Goal: Find specific page/section: Find specific page/section

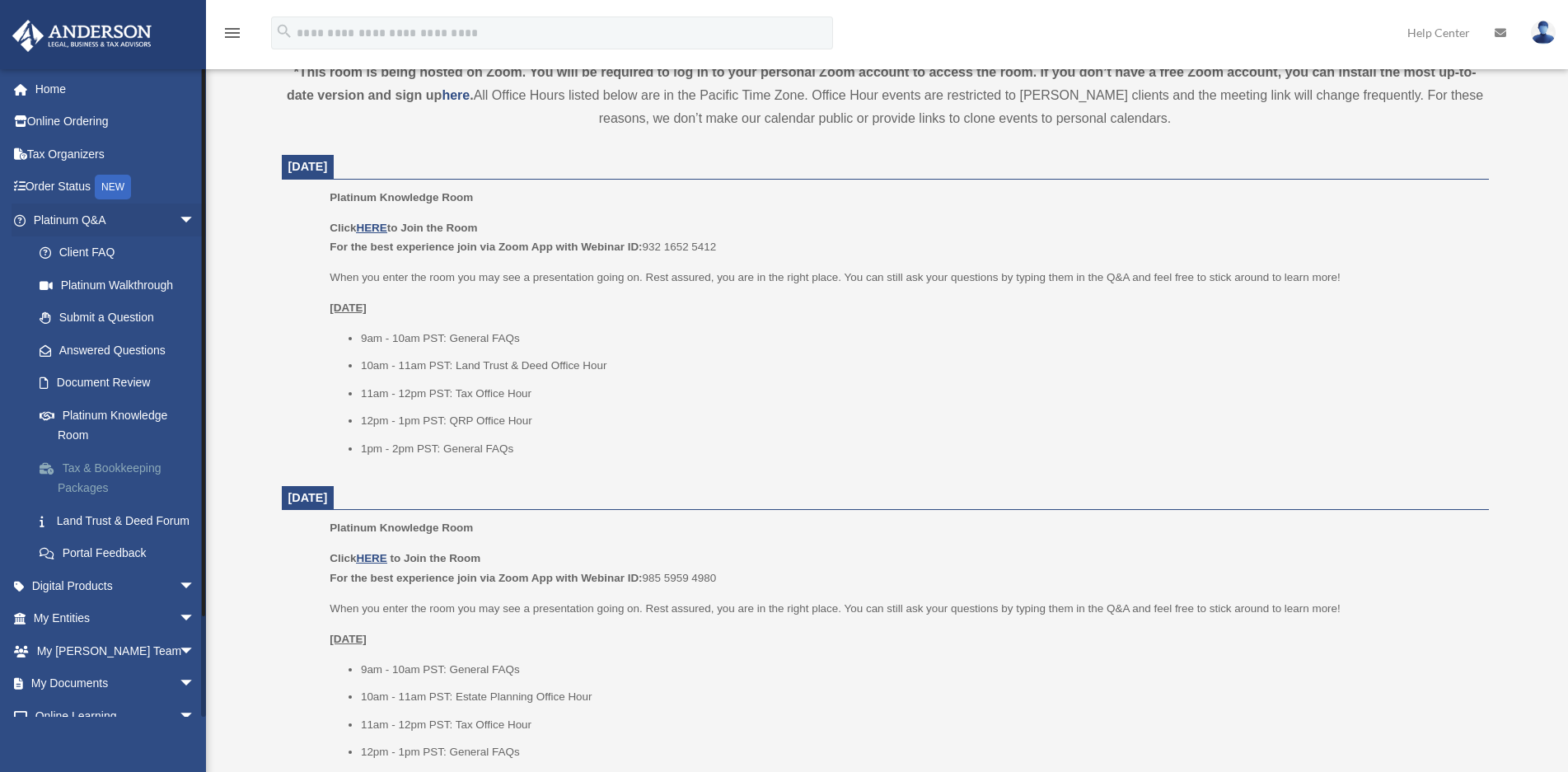
scroll to position [605, 0]
click at [179, 637] on span "arrow_drop_down" at bounding box center [196, 619] width 33 height 34
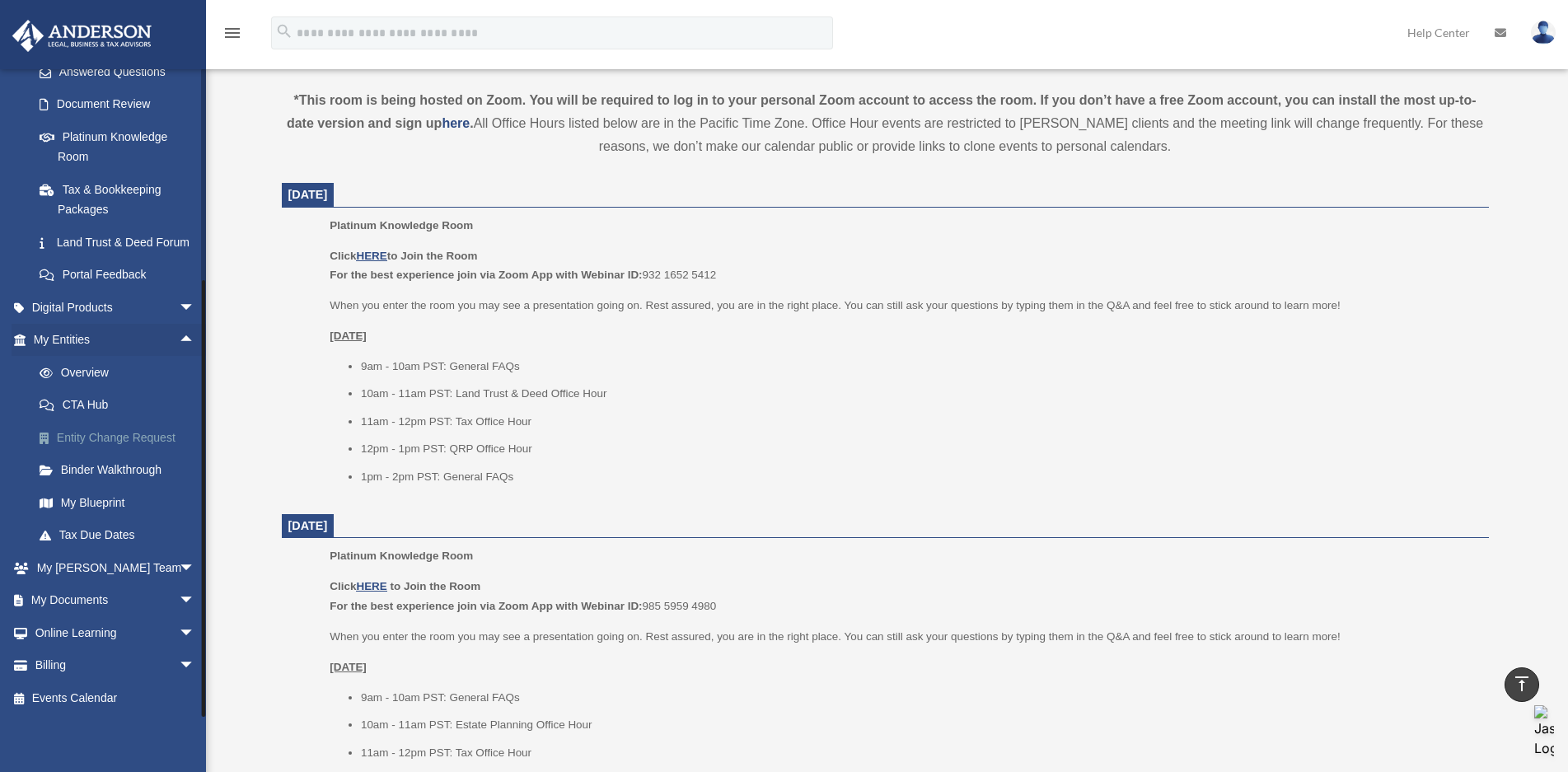
scroll to position [300, 0]
click at [87, 372] on link "Overview" at bounding box center [121, 371] width 197 height 33
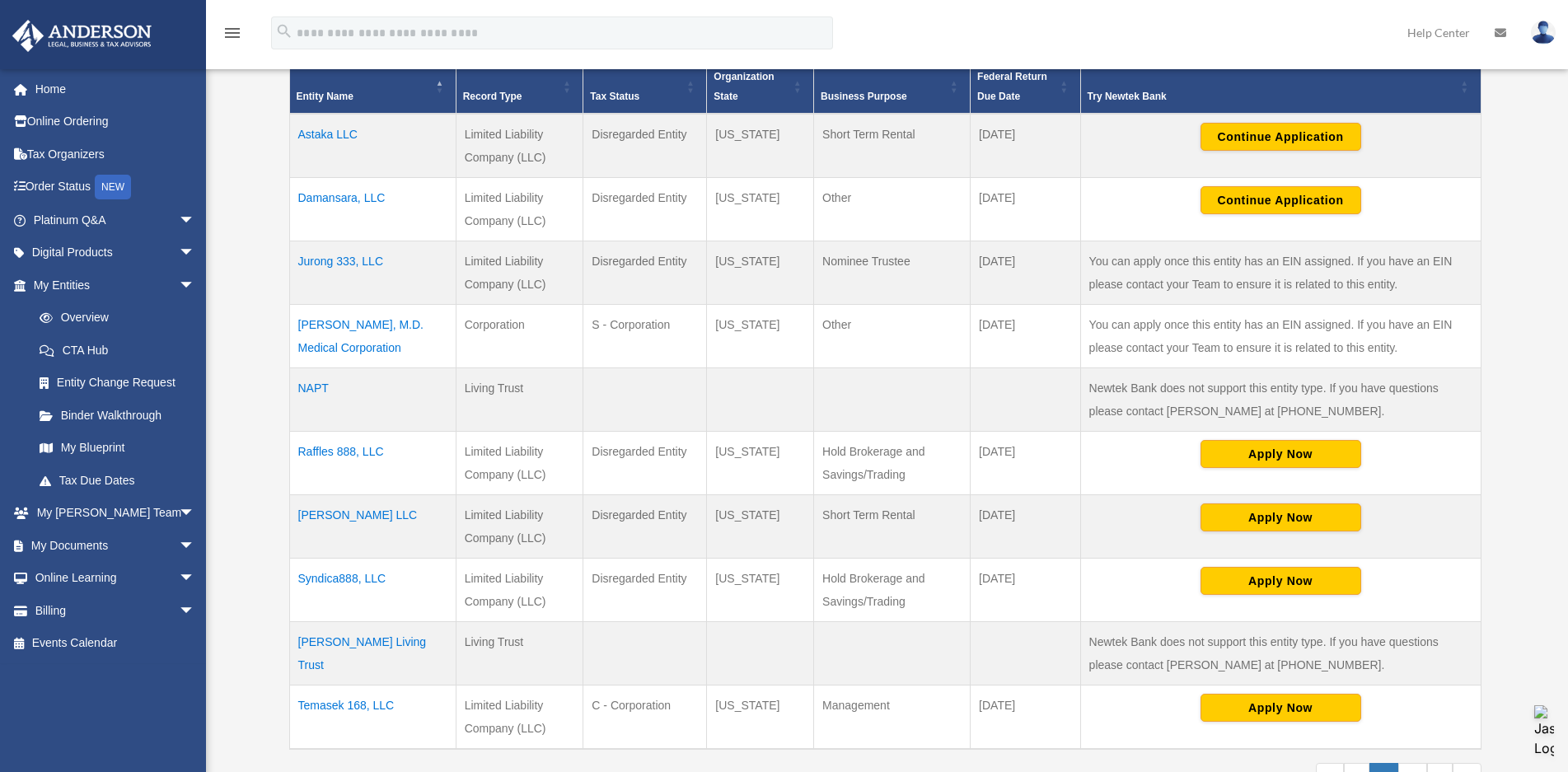
scroll to position [412, 0]
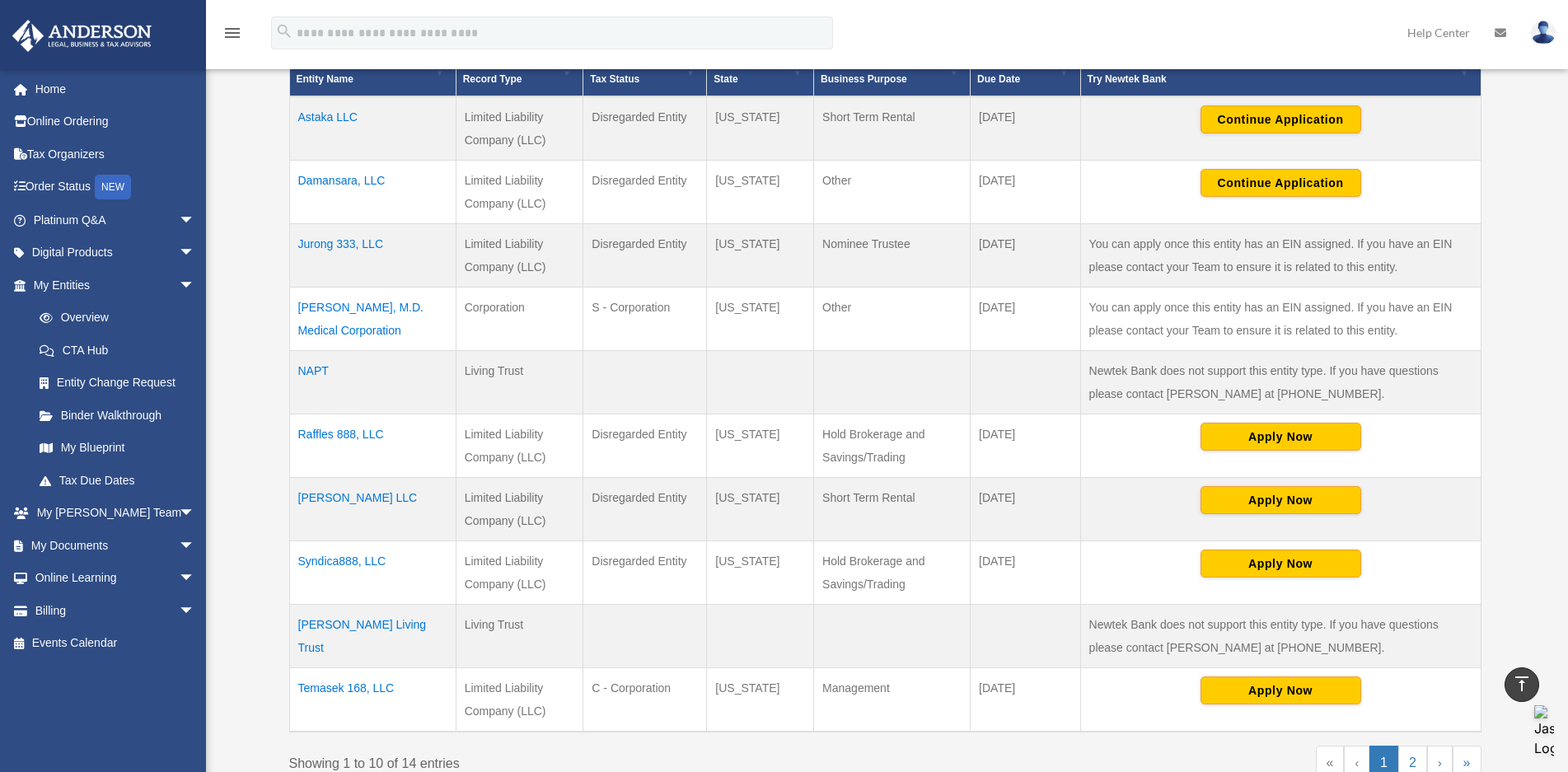
click at [364, 563] on td "Syndica888, LLC" at bounding box center [372, 573] width 167 height 64
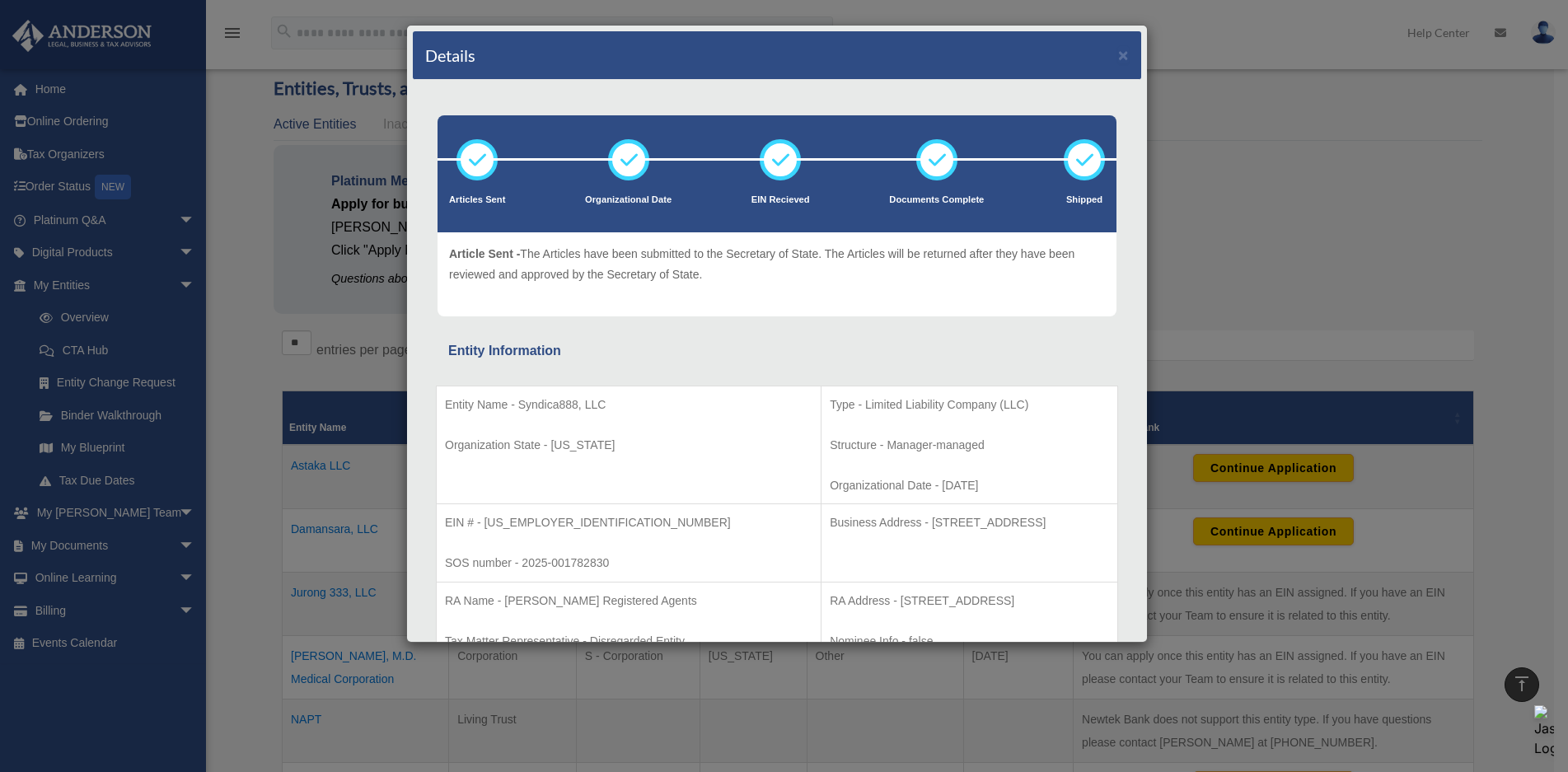
scroll to position [0, 0]
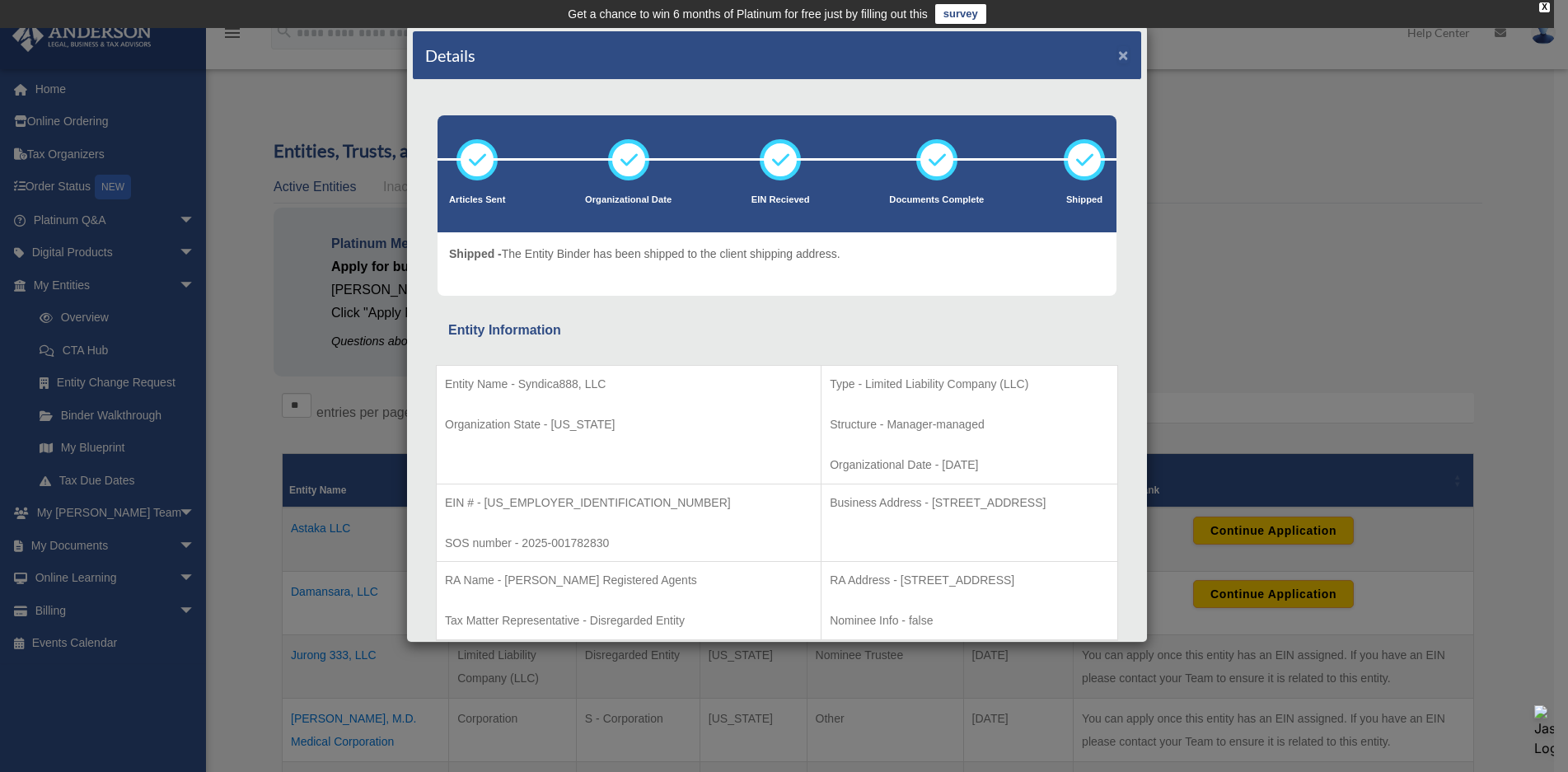
click at [1118, 55] on button "×" at bounding box center [1123, 54] width 11 height 17
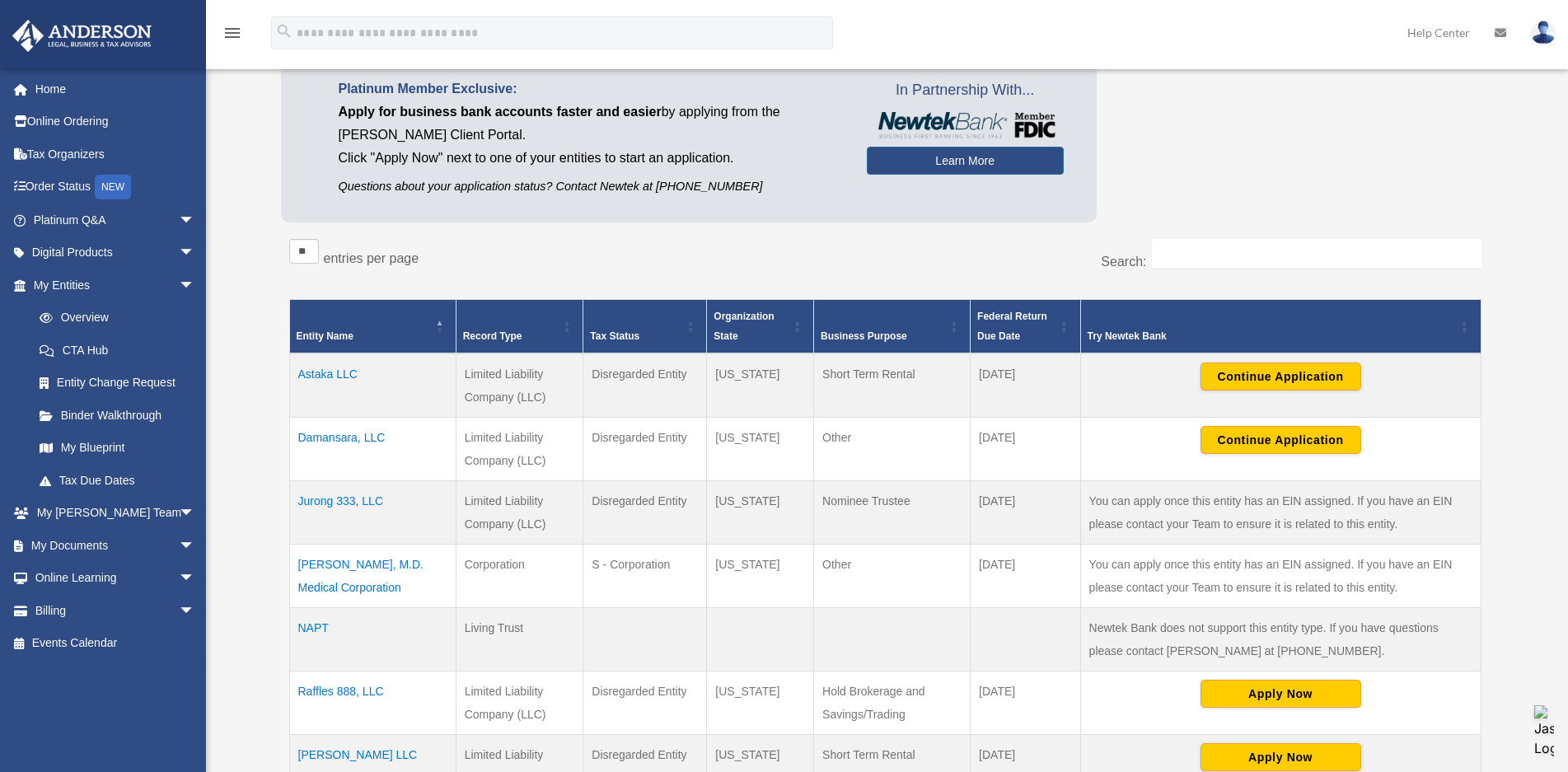
scroll to position [165, 0]
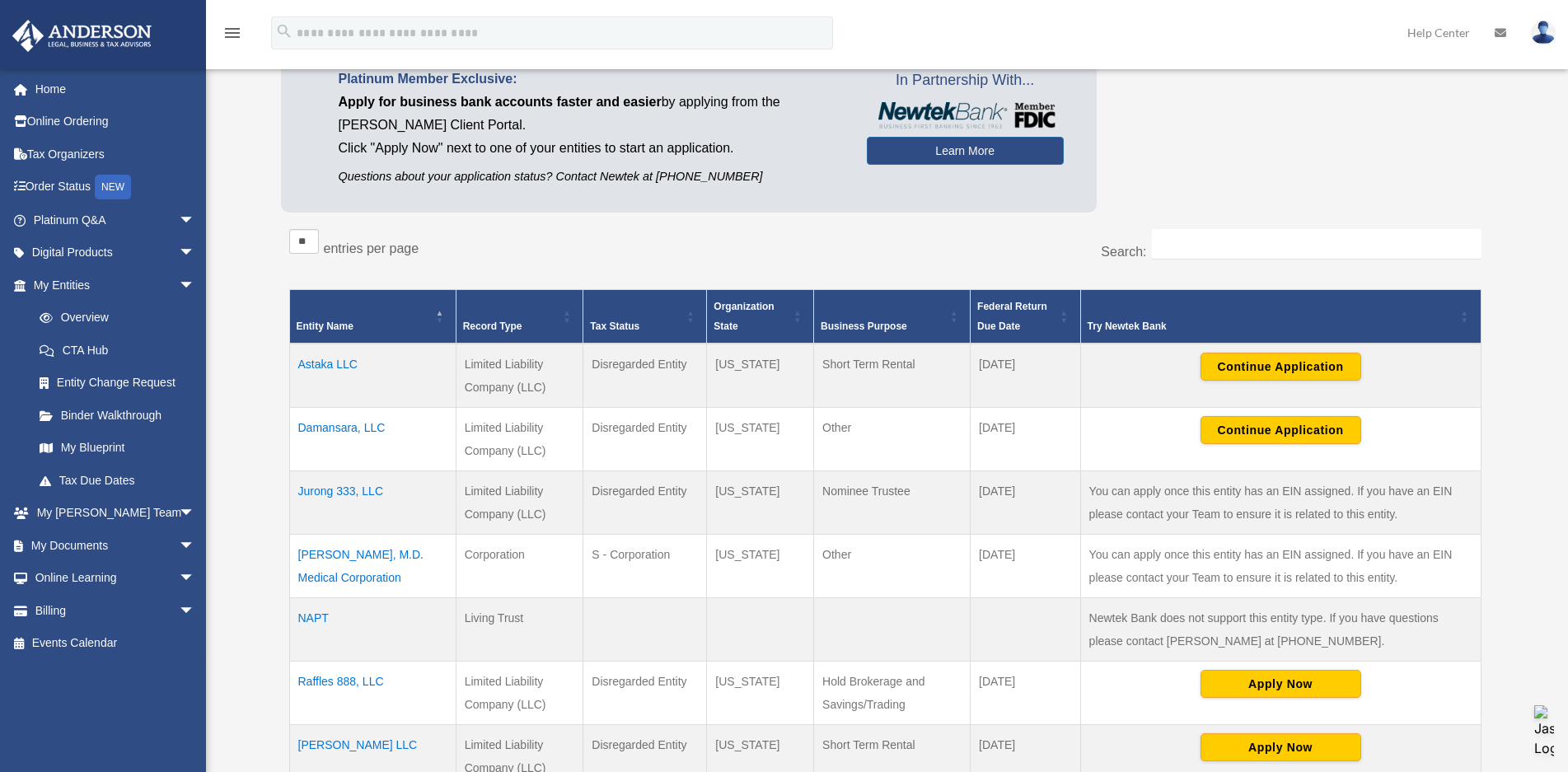
click at [1547, 479] on div "Overview [EMAIL_ADDRESS][DOMAIN_NAME] Sign Out [EMAIL_ADDRESS][DOMAIN_NAME] Hom…" at bounding box center [784, 522] width 1568 height 1192
